Goal: Information Seeking & Learning: Learn about a topic

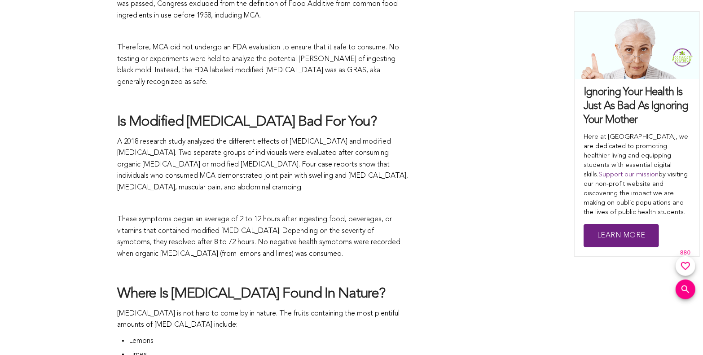
scroll to position [853, 0]
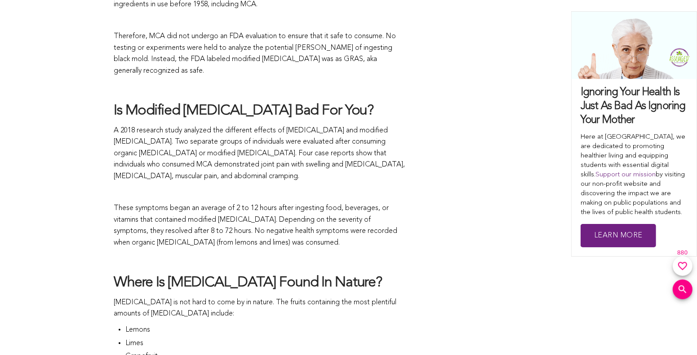
click at [215, 160] on p "A 2018 research study analyzed the different effects of [MEDICAL_DATA] and modi…" at bounding box center [260, 153] width 292 height 57
click at [183, 165] on p "A 2018 research study analyzed the different effects of [MEDICAL_DATA] and modi…" at bounding box center [260, 153] width 292 height 57
click at [181, 163] on p "A 2018 research study analyzed the different effects of [MEDICAL_DATA] and modi…" at bounding box center [260, 153] width 292 height 57
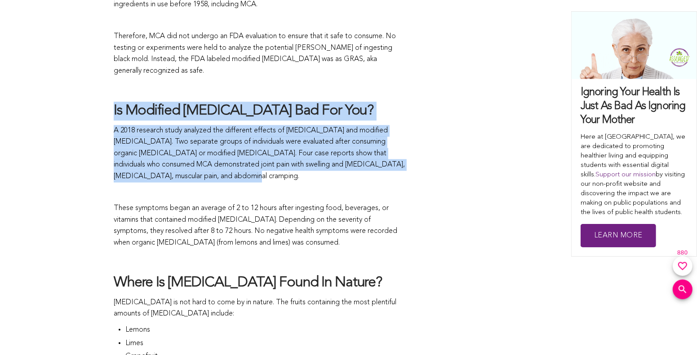
drag, startPoint x: 181, startPoint y: 163, endPoint x: 100, endPoint y: 105, distance: 100.1
copy span "Is Modified [MEDICAL_DATA] Bad For You? A 2018 research study analyzed the diff…"
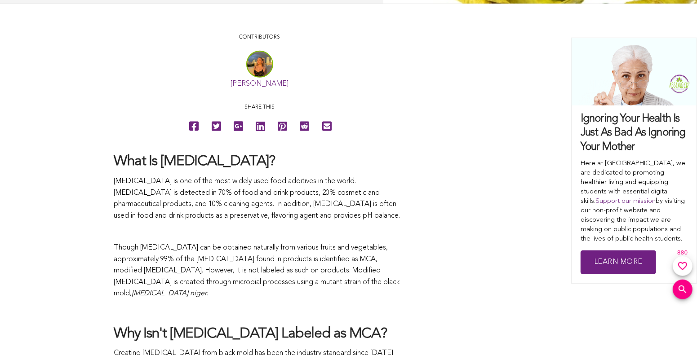
scroll to position [539, 0]
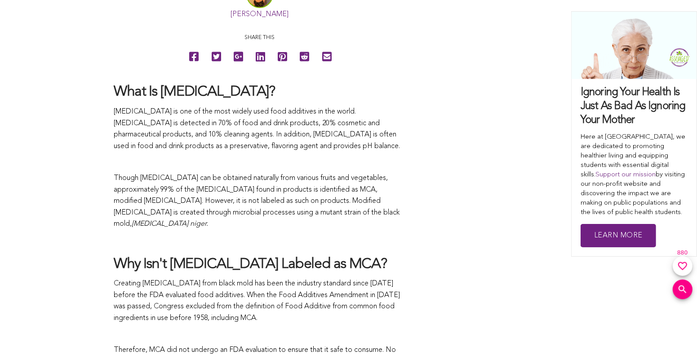
click at [231, 205] on p "Though citric acid can be obtained naturally from various fruits and vegetables…" at bounding box center [260, 201] width 292 height 57
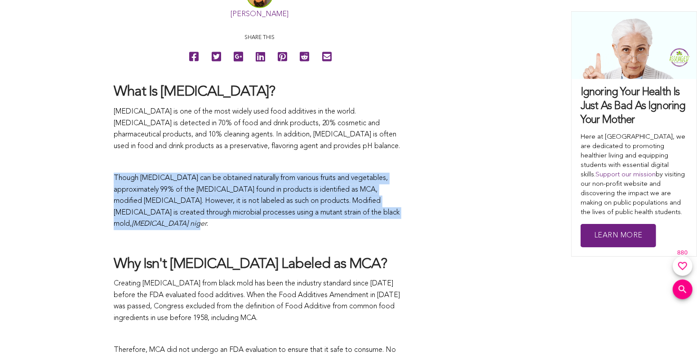
drag, startPoint x: 115, startPoint y: 175, endPoint x: 372, endPoint y: 216, distance: 261.1
click at [372, 216] on p "Though citric acid can be obtained naturally from various fruits and vegetables…" at bounding box center [260, 201] width 292 height 57
copy p "Though citric acid can be obtained naturally from various fruits and vegetables…"
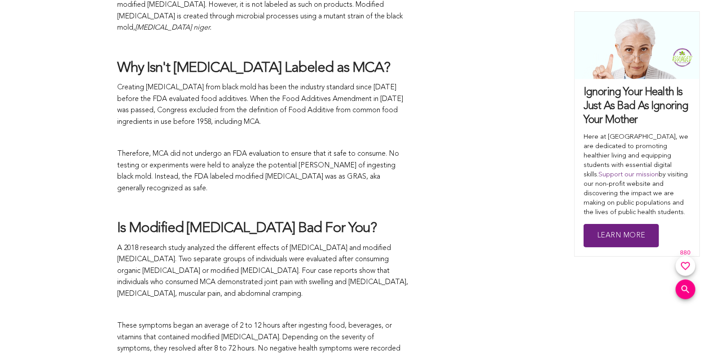
scroll to position [763, 0]
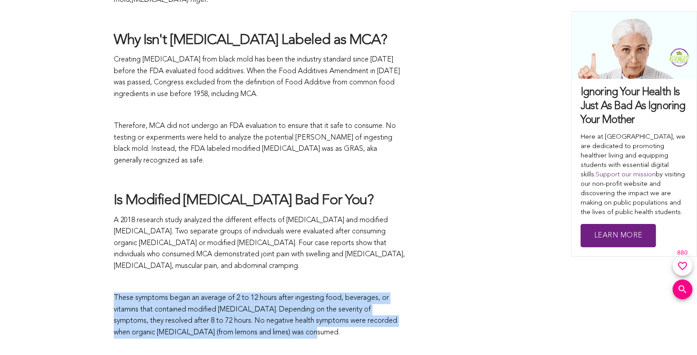
drag, startPoint x: 114, startPoint y: 283, endPoint x: 291, endPoint y: 325, distance: 181.7
click at [291, 325] on p "These symptoms began an average of 2 to 12 hours after ingesting food, beverage…" at bounding box center [260, 316] width 292 height 46
copy p "These symptoms began an average of 2 to 12 hours after ingesting food, beverage…"
